Goal: Information Seeking & Learning: Find specific fact

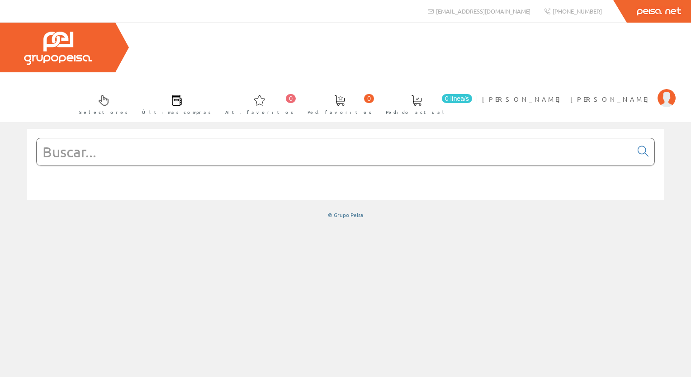
click at [225, 138] on input "text" at bounding box center [334, 151] width 595 height 27
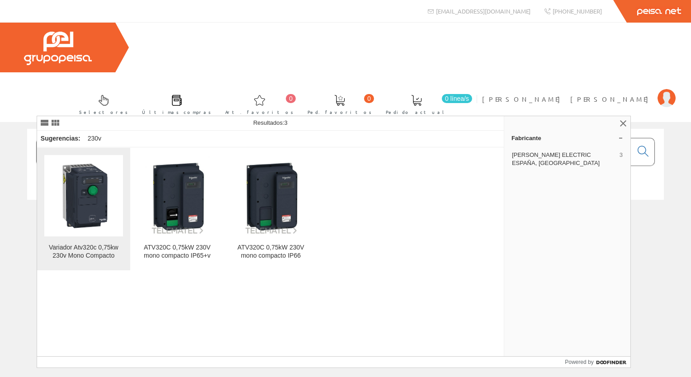
type input "ATV320C 0.75KW 230V"
click at [85, 217] on img at bounding box center [83, 195] width 79 height 79
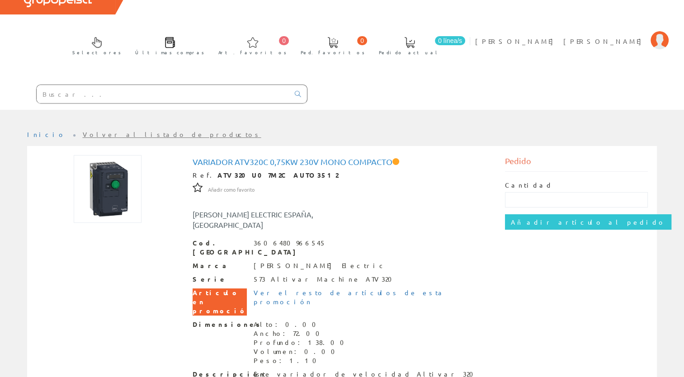
scroll to position [101, 0]
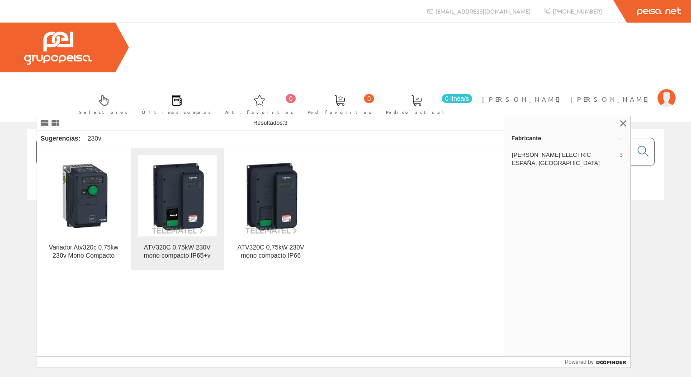
click at [170, 195] on img at bounding box center [177, 195] width 79 height 79
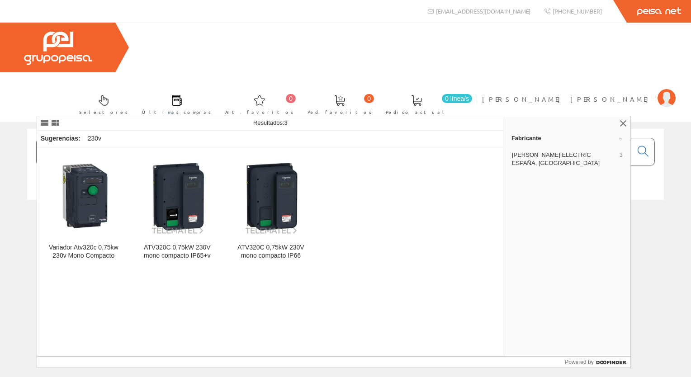
click at [131, 138] on input "ATV320C 0.75KW 230V" at bounding box center [334, 151] width 595 height 27
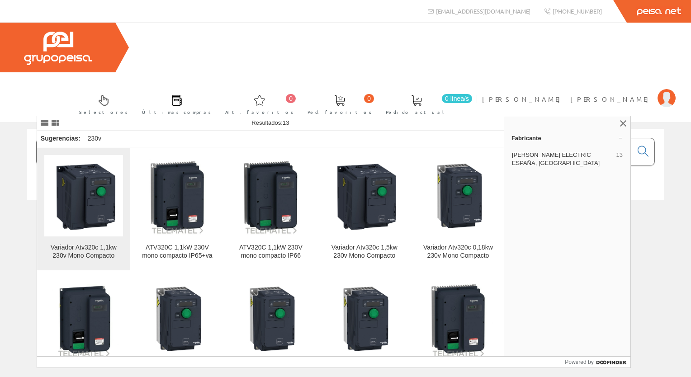
type input "ATV320C 1.1KW 230V"
click at [103, 209] on img at bounding box center [83, 195] width 79 height 79
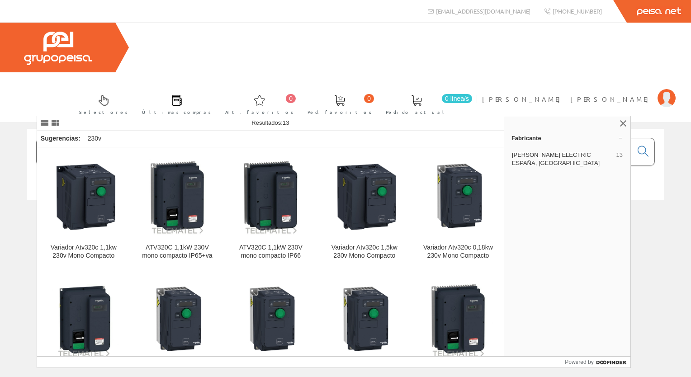
click at [124, 138] on input "ATV320C 1.1KW 230V" at bounding box center [334, 151] width 595 height 27
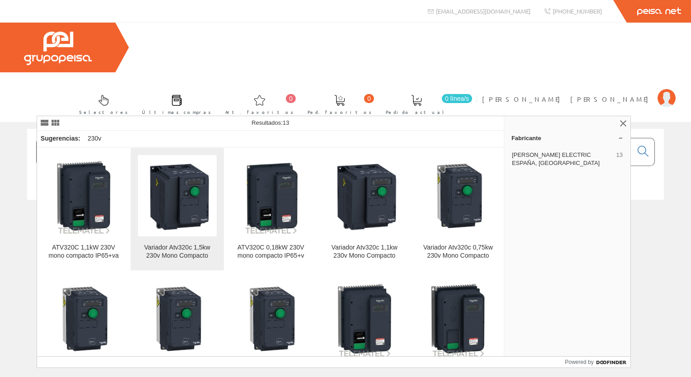
type input "ATV320C 1,5KW 230V"
click at [165, 243] on link "Variador Atv320c 1,5kw 230v Mono Compacto" at bounding box center [177, 209] width 93 height 122
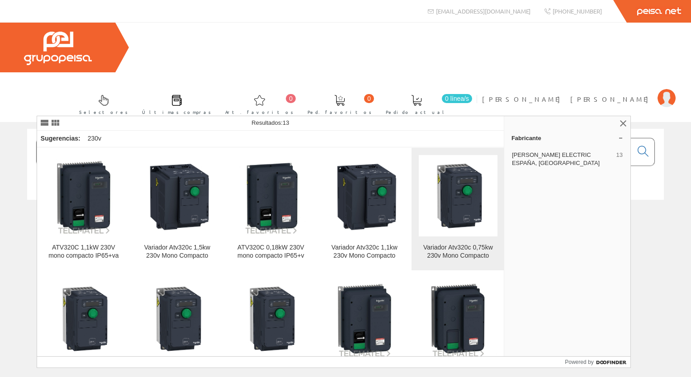
click at [452, 245] on div "Variador Atv320c 0,75kw 230v Mono Compacto" at bounding box center [458, 252] width 79 height 16
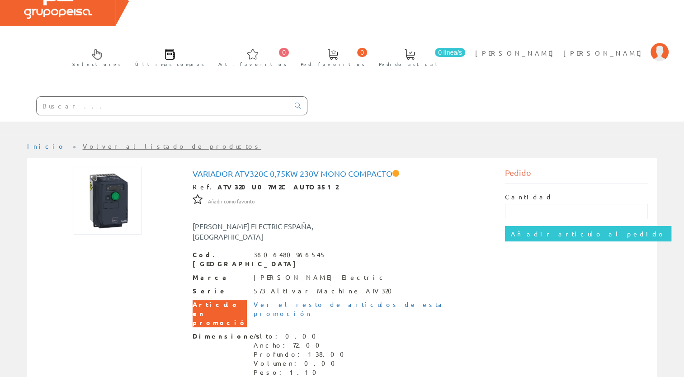
scroll to position [101, 0]
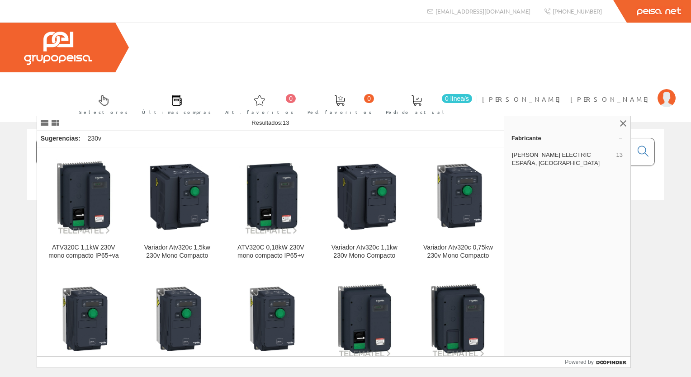
drag, startPoint x: 210, startPoint y: 99, endPoint x: -2, endPoint y: 51, distance: 217.4
click at [0, 51] on html "info@peisa.com +34 962 96 59 14 0 0" at bounding box center [345, 188] width 691 height 377
click at [622, 127] on link at bounding box center [622, 123] width 11 height 11
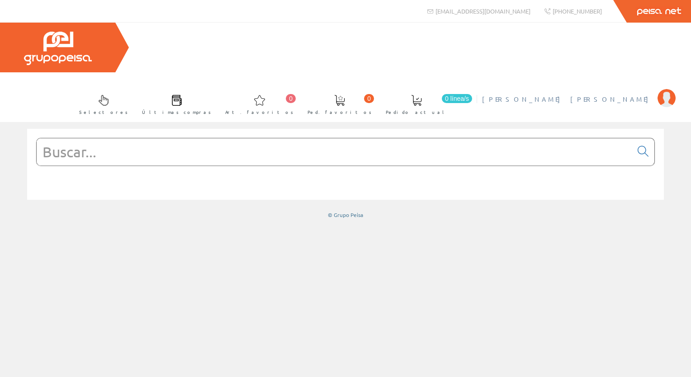
click at [611, 94] on span "IRLES TREMIÑO, MANUEL ANTONIO" at bounding box center [567, 98] width 171 height 9
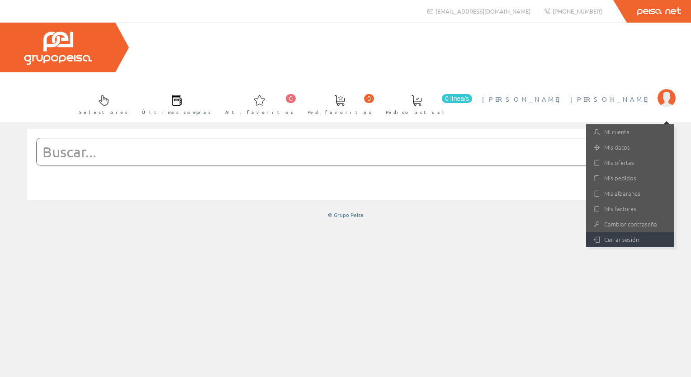
click at [617, 232] on link "Cerrar sesión" at bounding box center [630, 239] width 88 height 15
